Goal: Contribute content: Contribute content

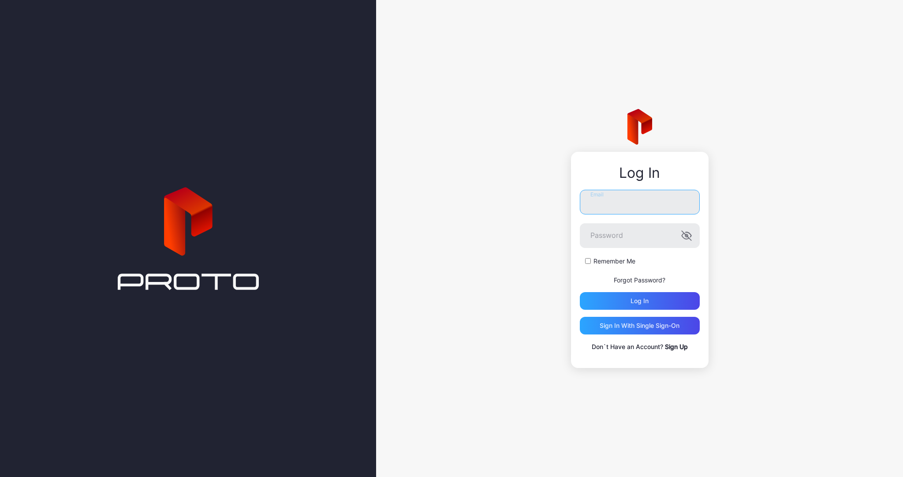
type input "**********"
click at [598, 259] on label "Remember Me" at bounding box center [614, 261] width 42 height 9
click at [636, 301] on div "Log in" at bounding box center [639, 300] width 18 height 7
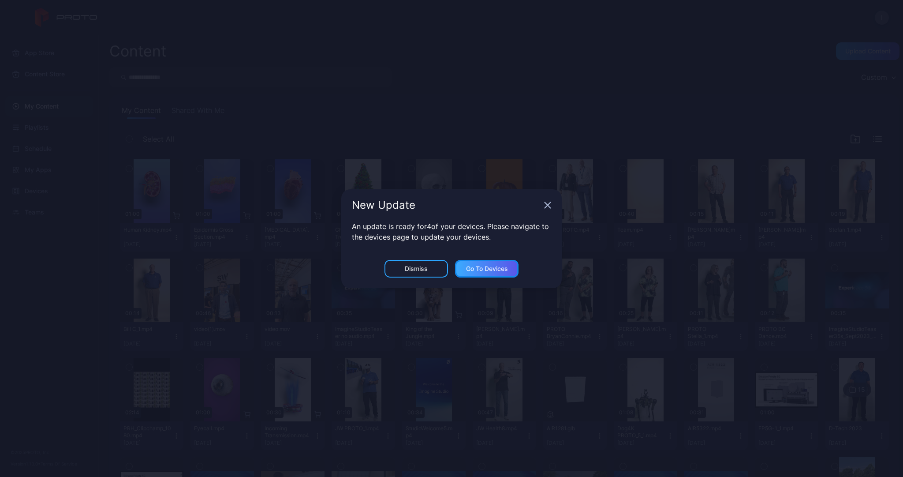
click at [495, 268] on div "Go to devices" at bounding box center [487, 268] width 42 height 7
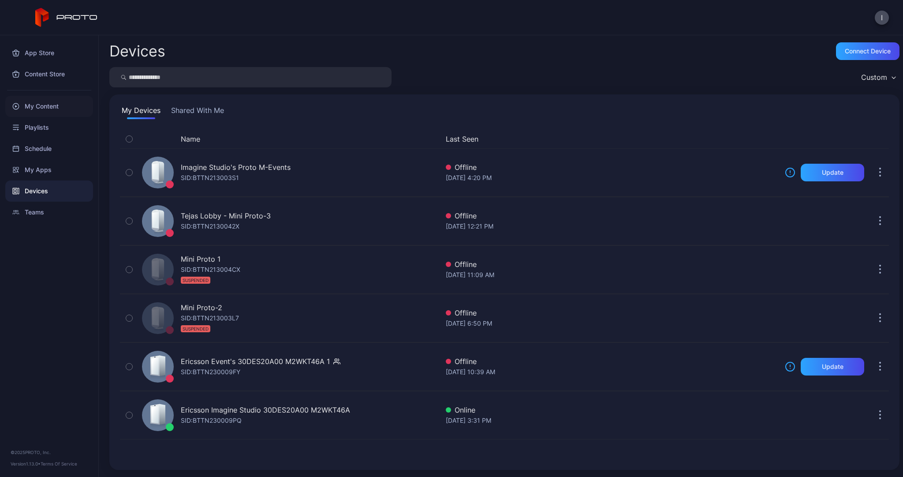
click at [46, 108] on div "My Content" at bounding box center [49, 106] width 88 height 21
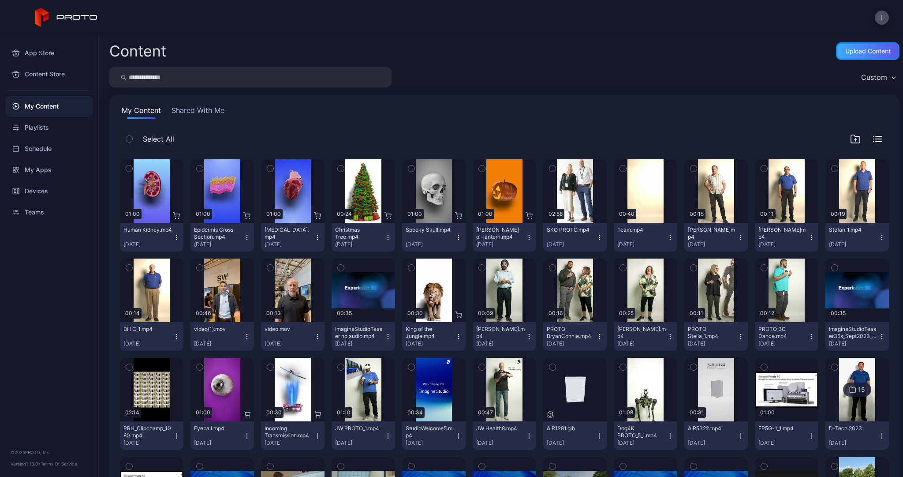
click at [861, 55] on div "Upload Content" at bounding box center [867, 51] width 63 height 18
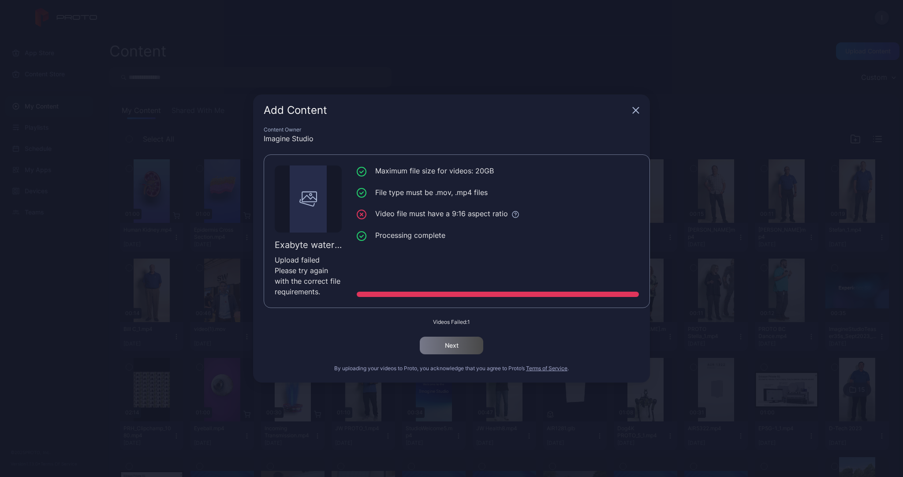
click at [440, 247] on div "Maximum file size for videos: 20GB File type must be .mov, .mp4 files Video fil…" at bounding box center [498, 230] width 282 height 131
click at [514, 213] on icon at bounding box center [515, 214] width 8 height 8
click at [638, 110] on icon "button" at bounding box center [635, 110] width 7 height 7
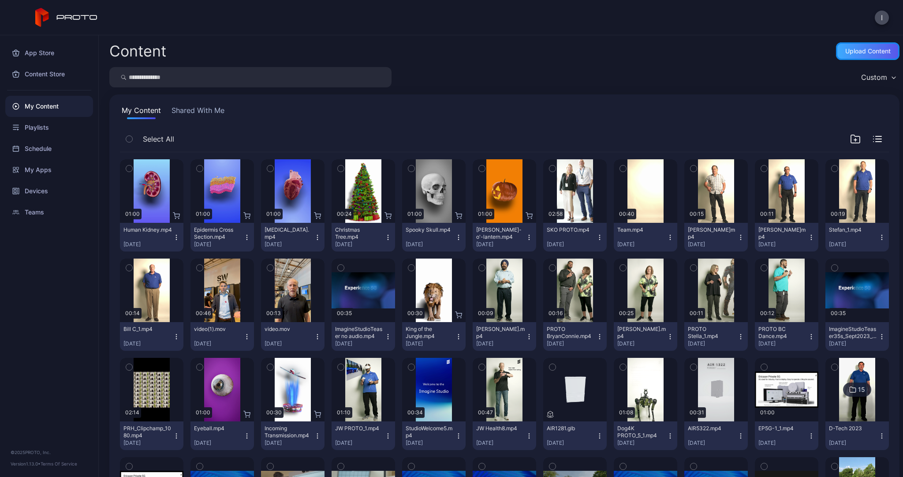
click at [845, 51] on div "Upload Content" at bounding box center [867, 51] width 45 height 7
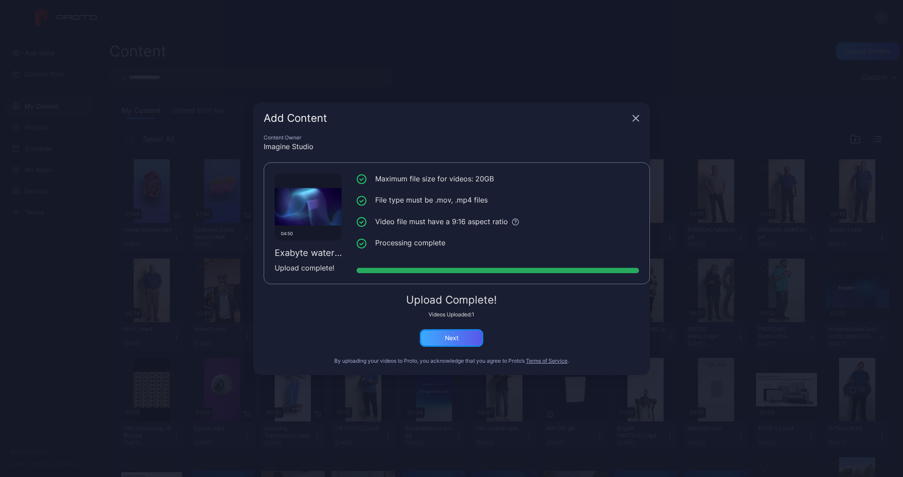
click at [458, 338] on div "Next" at bounding box center [452, 337] width 14 height 7
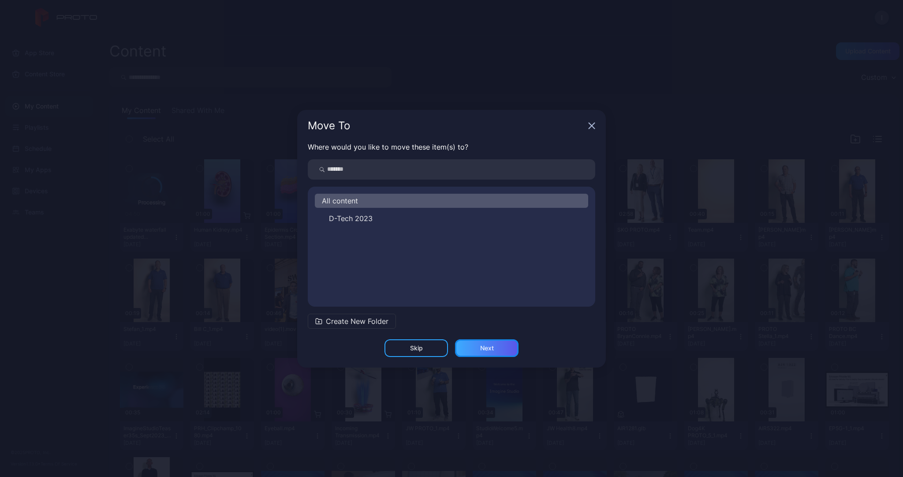
click at [483, 346] on div "Next" at bounding box center [487, 347] width 14 height 7
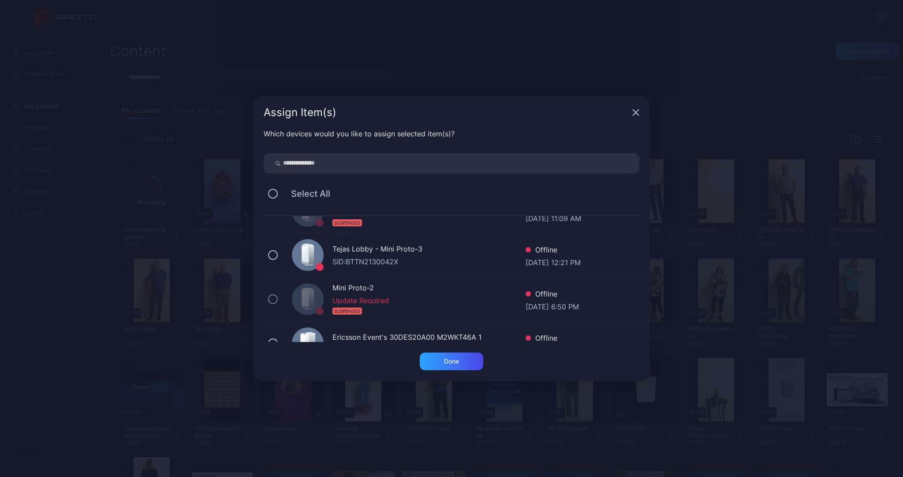
scroll to position [138, 0]
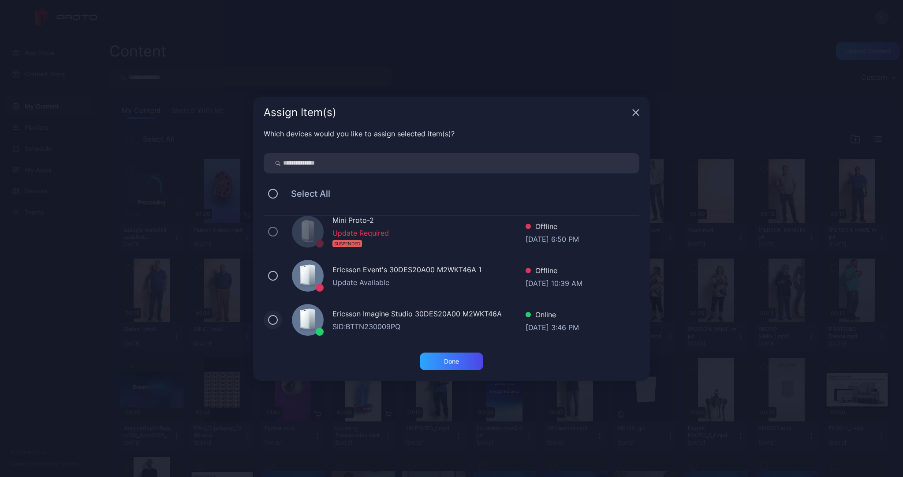
click at [275, 317] on button at bounding box center [273, 320] width 10 height 10
click at [444, 358] on div "Done" at bounding box center [451, 360] width 15 height 7
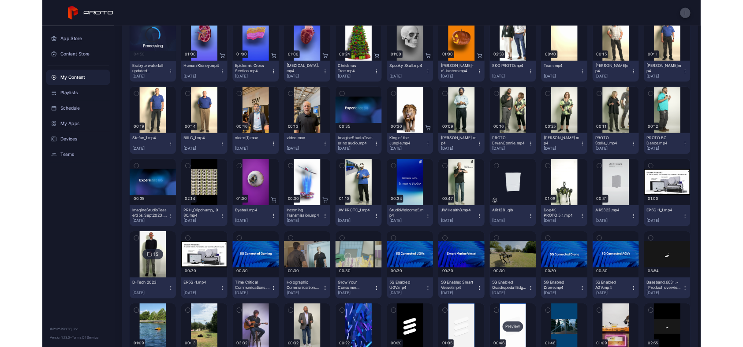
scroll to position [0, 0]
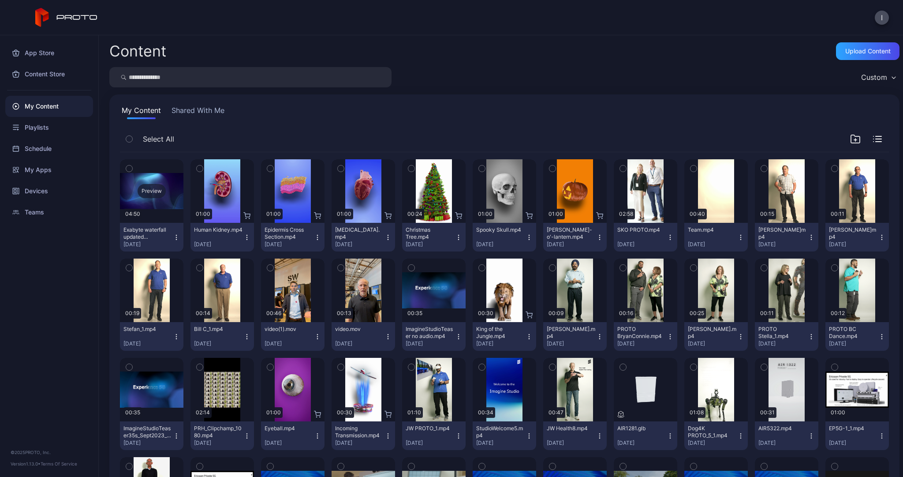
click at [158, 191] on div "Preview" at bounding box center [152, 191] width 28 height 14
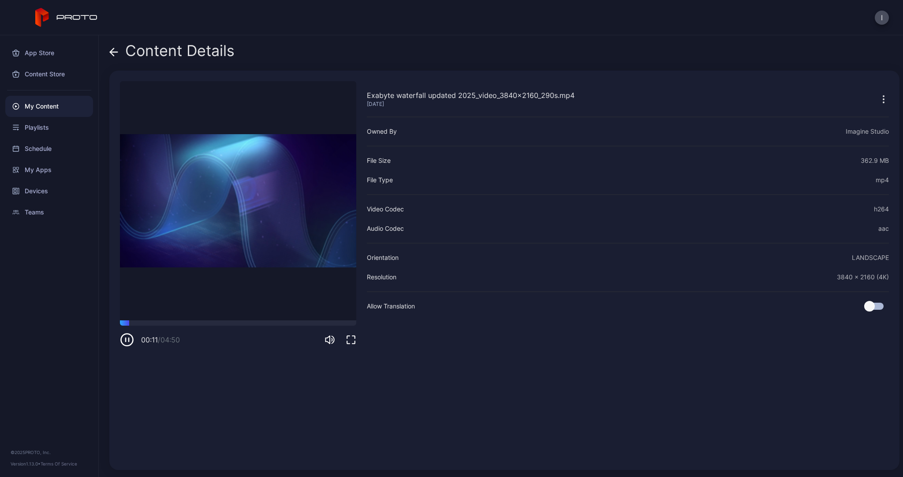
click at [128, 337] on icon "button" at bounding box center [127, 339] width 14 height 14
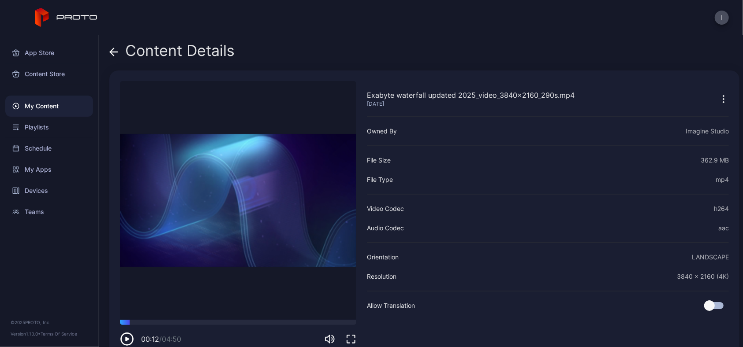
click at [48, 108] on div "My Content" at bounding box center [49, 106] width 88 height 21
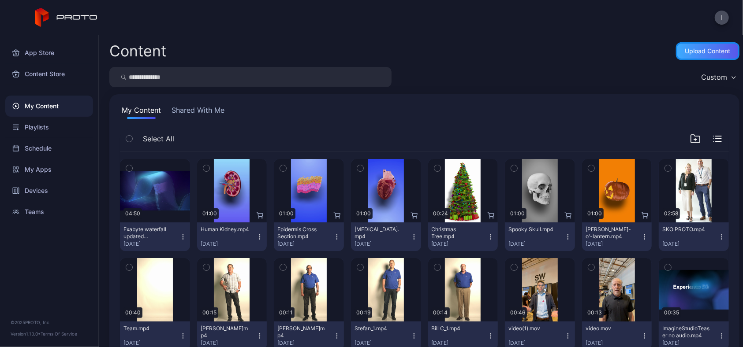
click at [685, 51] on div "Upload Content" at bounding box center [707, 51] width 45 height 7
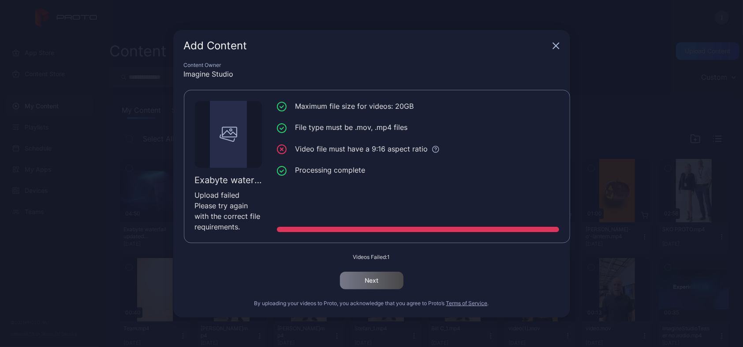
click at [553, 46] on icon "button" at bounding box center [555, 45] width 7 height 7
